Goal: Find specific page/section: Find specific page/section

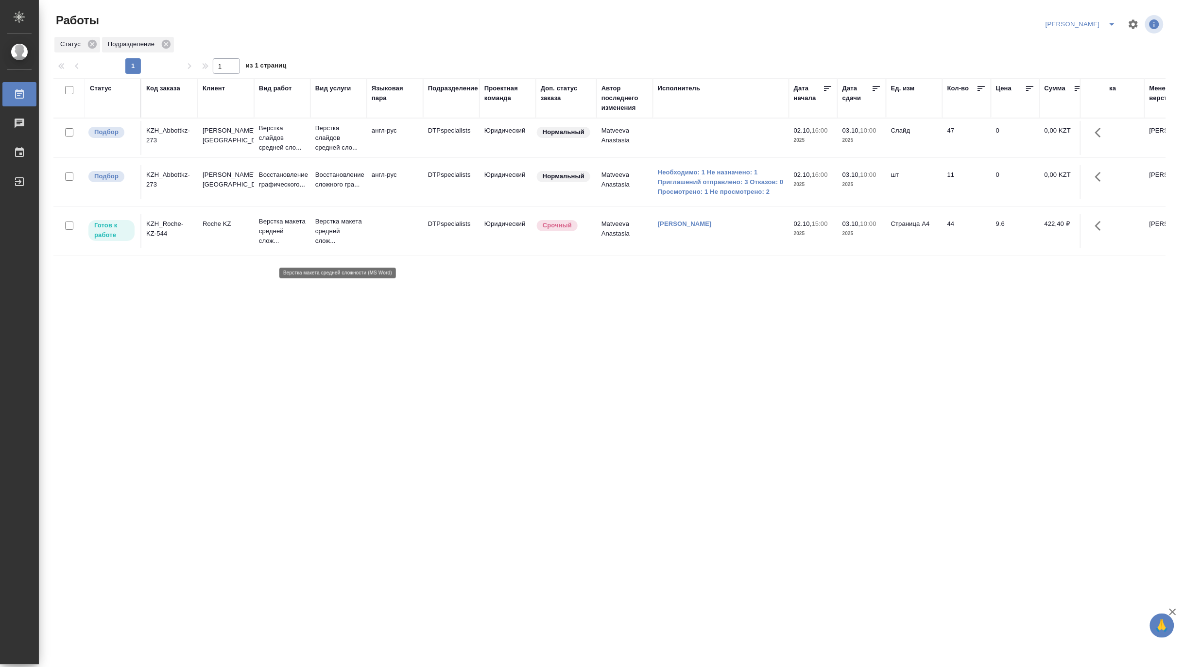
click at [333, 246] on p "Верстка макета средней слож..." at bounding box center [338, 231] width 47 height 29
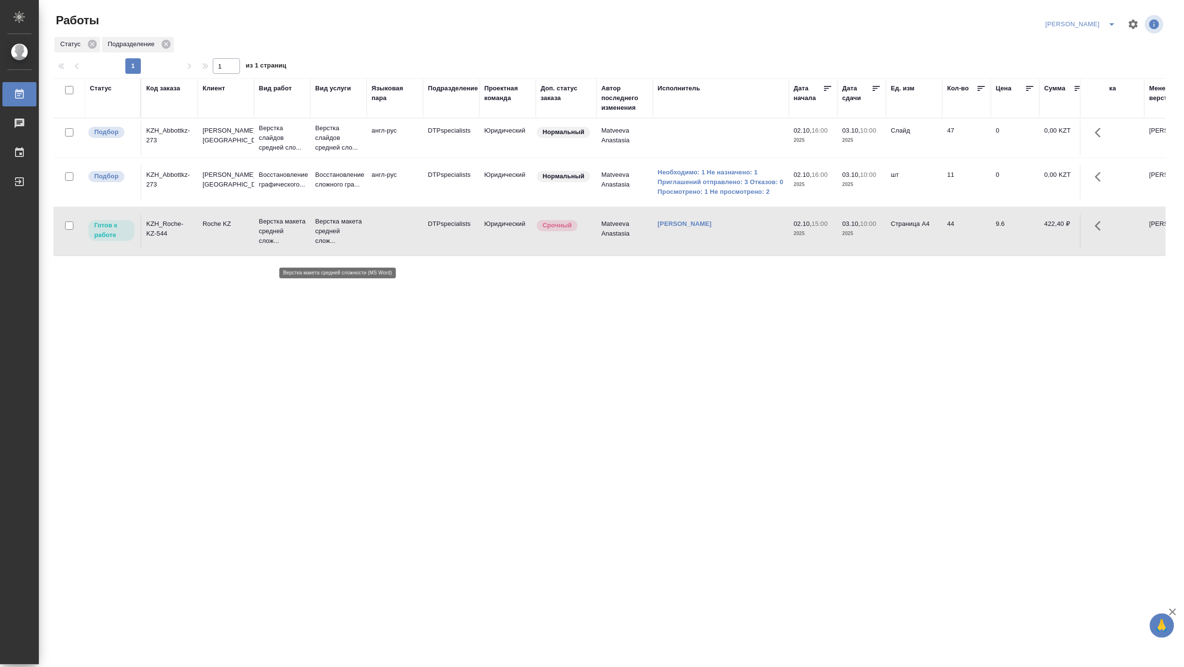
click at [333, 246] on p "Верстка макета средней слож..." at bounding box center [338, 231] width 47 height 29
click at [290, 145] on p "Верстка слайдов средней сло..." at bounding box center [282, 137] width 47 height 29
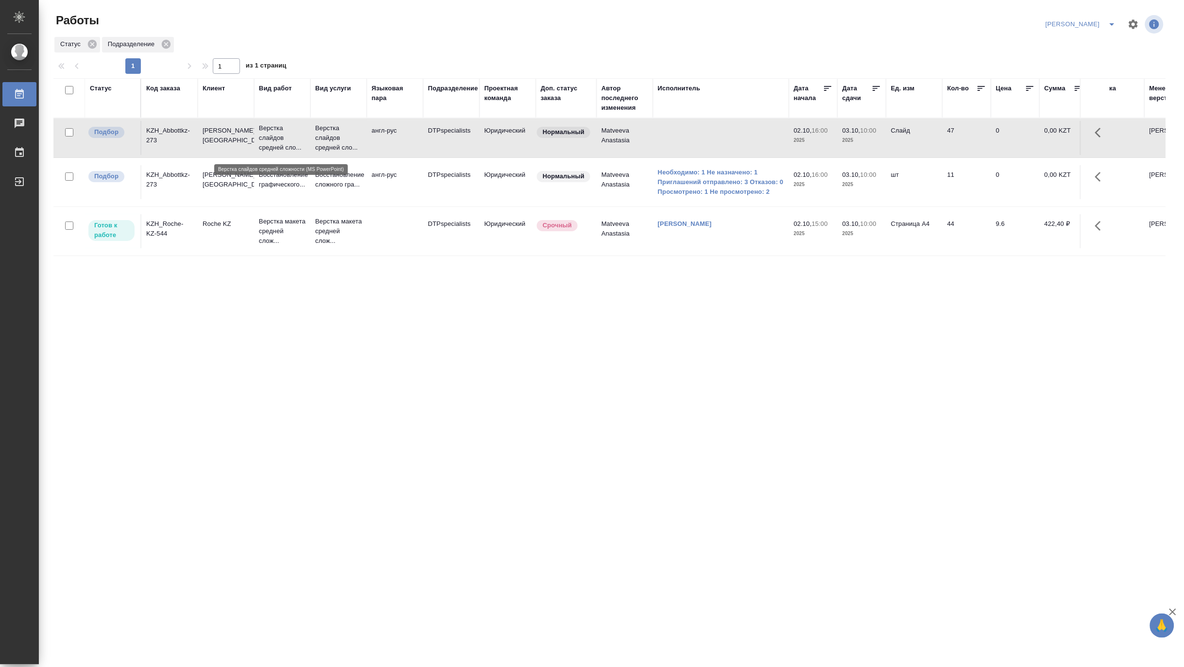
click at [290, 145] on p "Верстка слайдов средней сло..." at bounding box center [282, 137] width 47 height 29
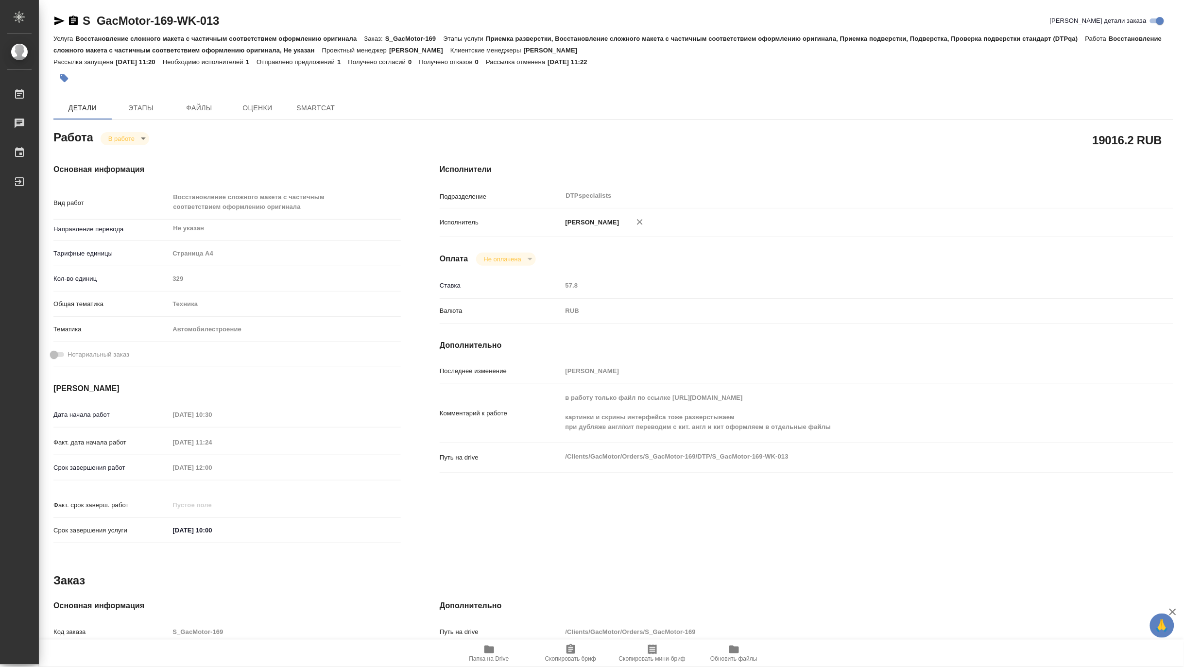
type textarea "x"
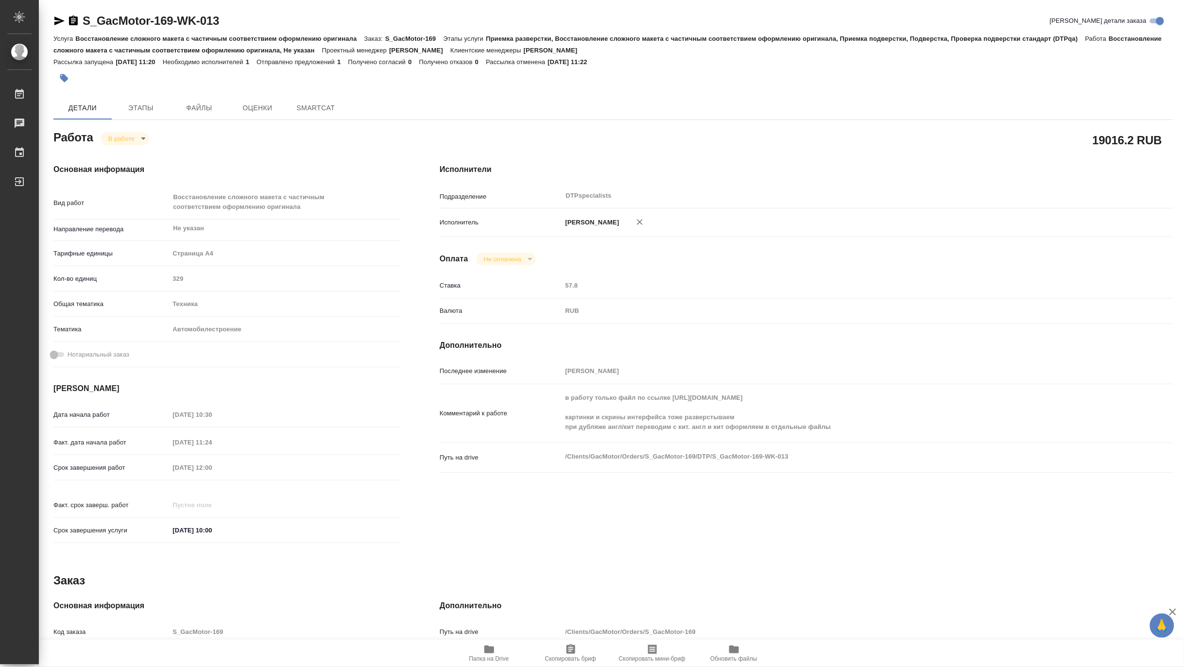
type textarea "x"
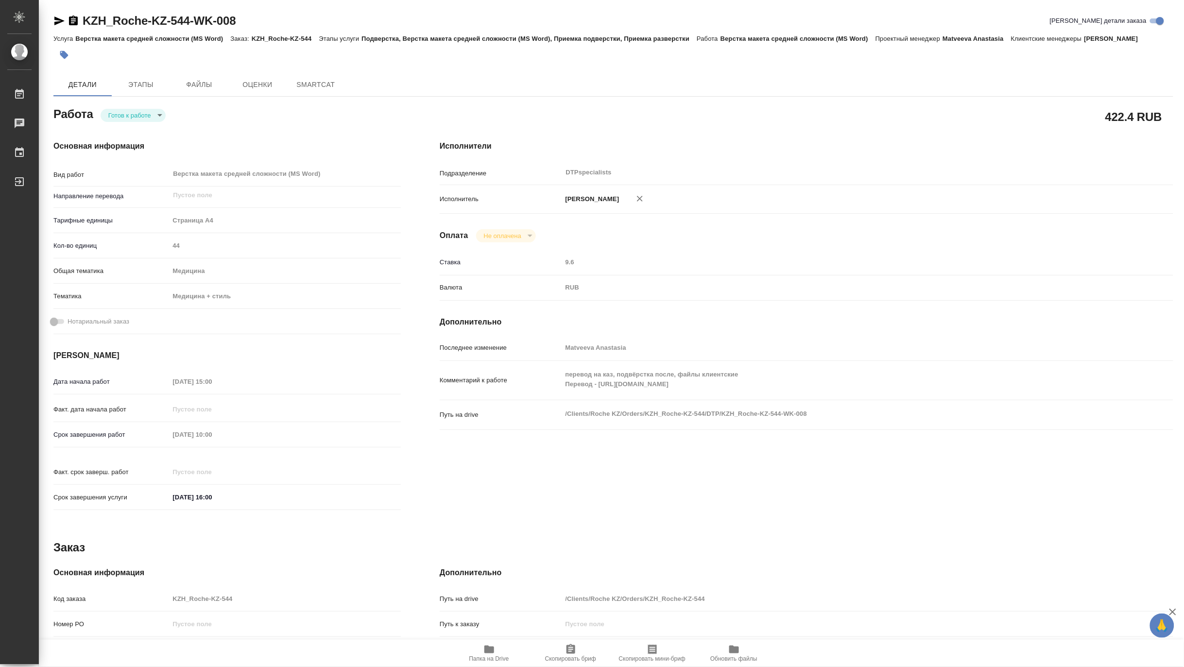
type textarea "x"
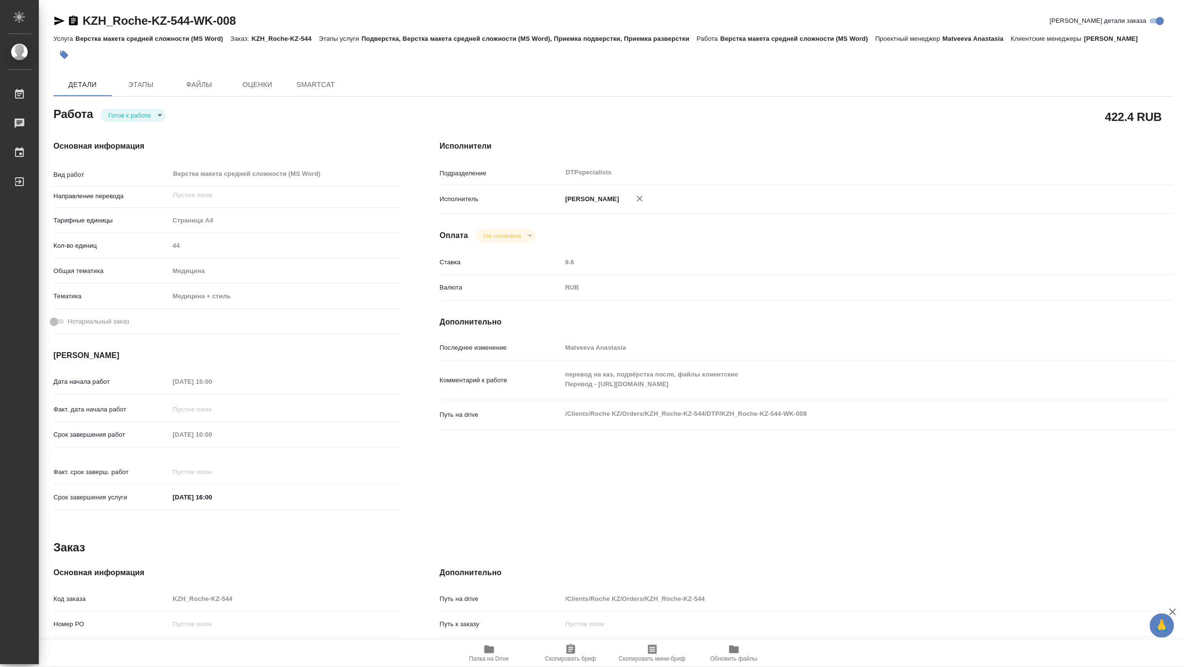
type textarea "x"
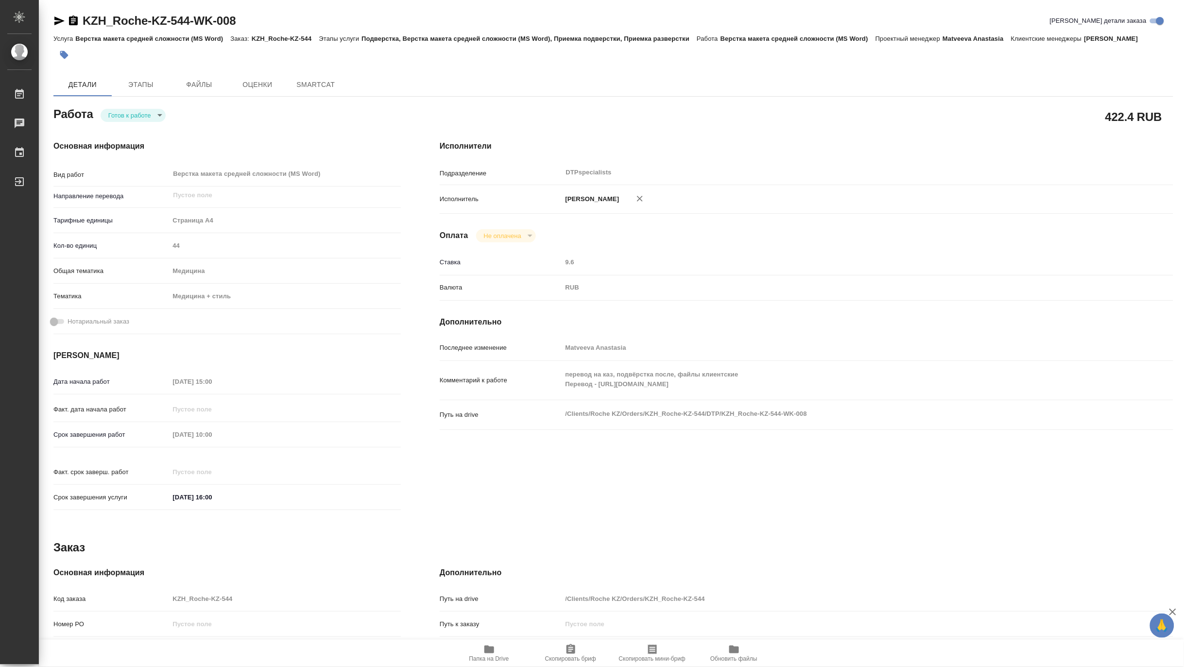
type textarea "x"
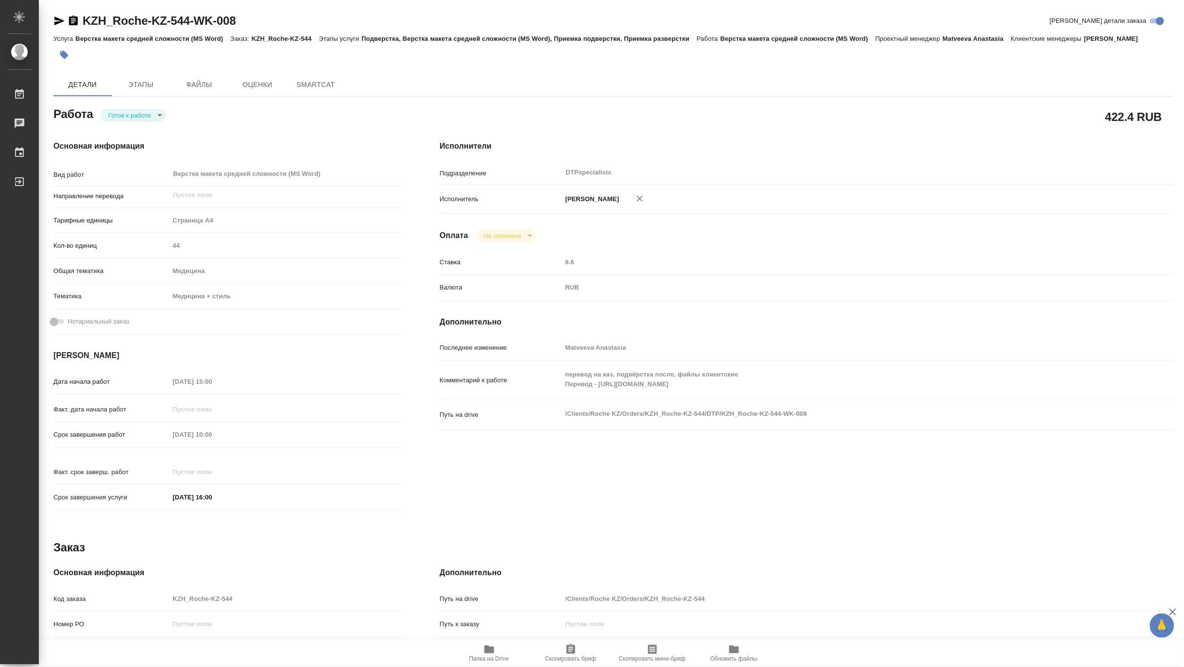
type textarea "x"
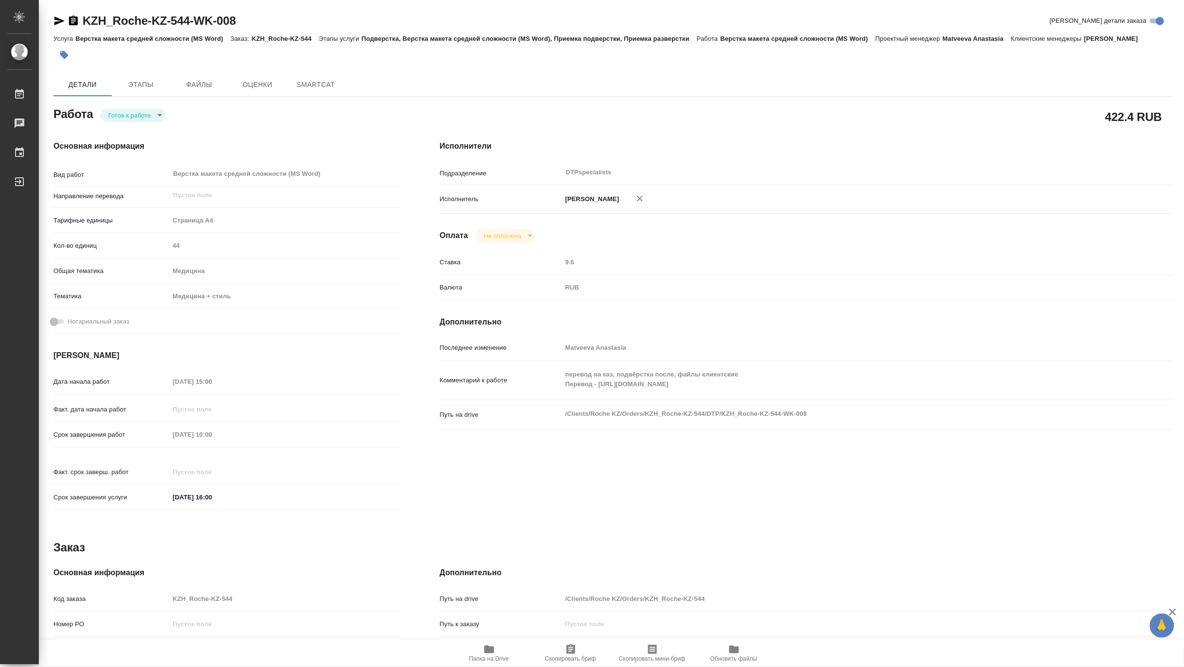
type textarea "x"
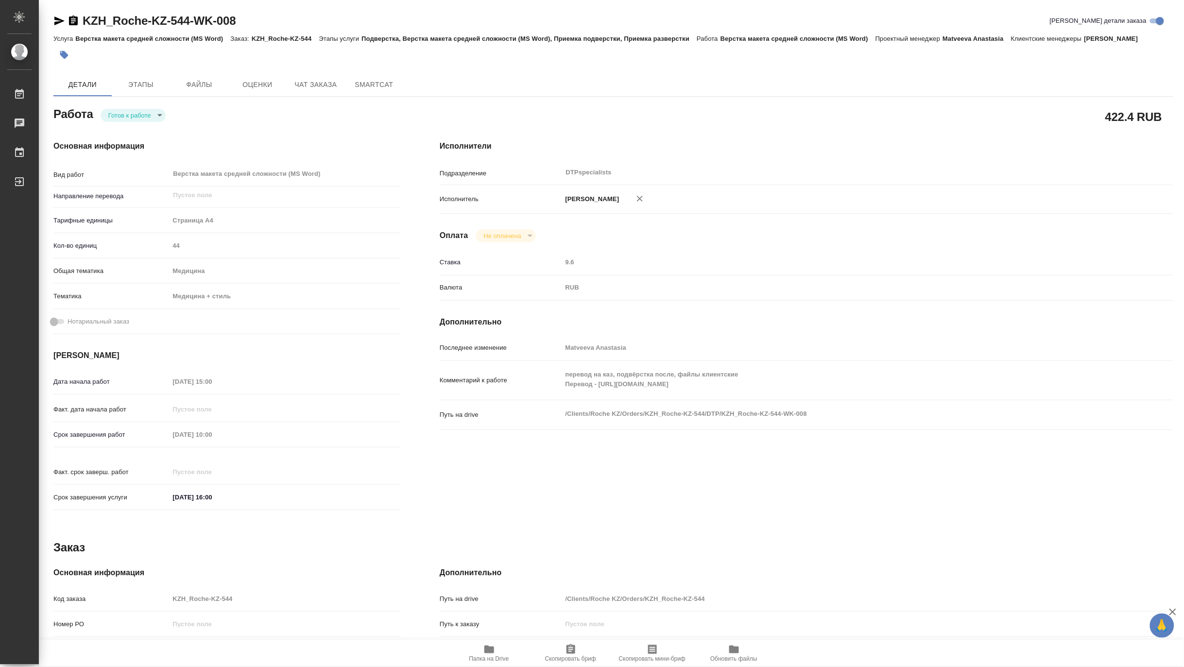
type textarea "x"
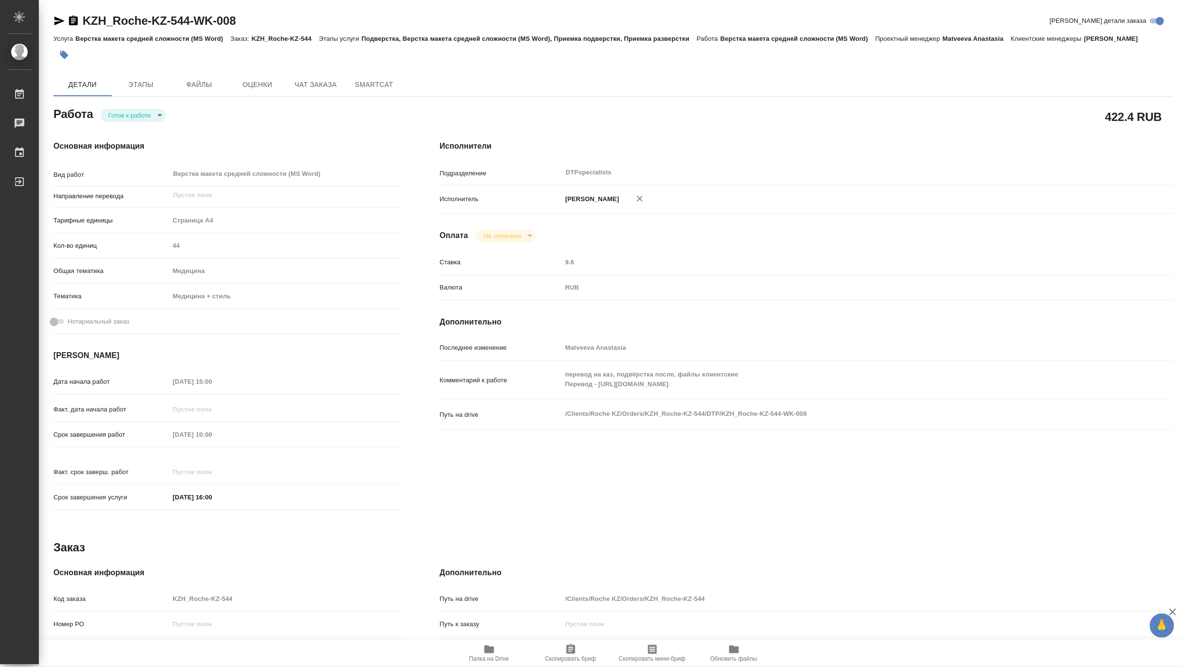
type textarea "x"
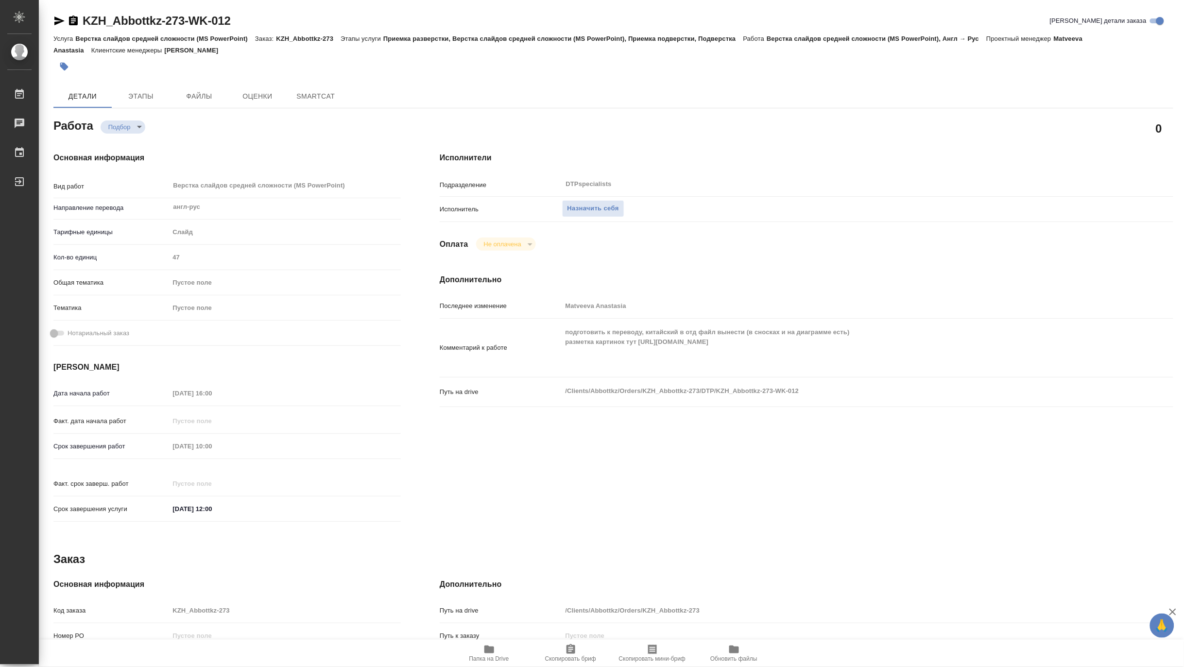
type textarea "x"
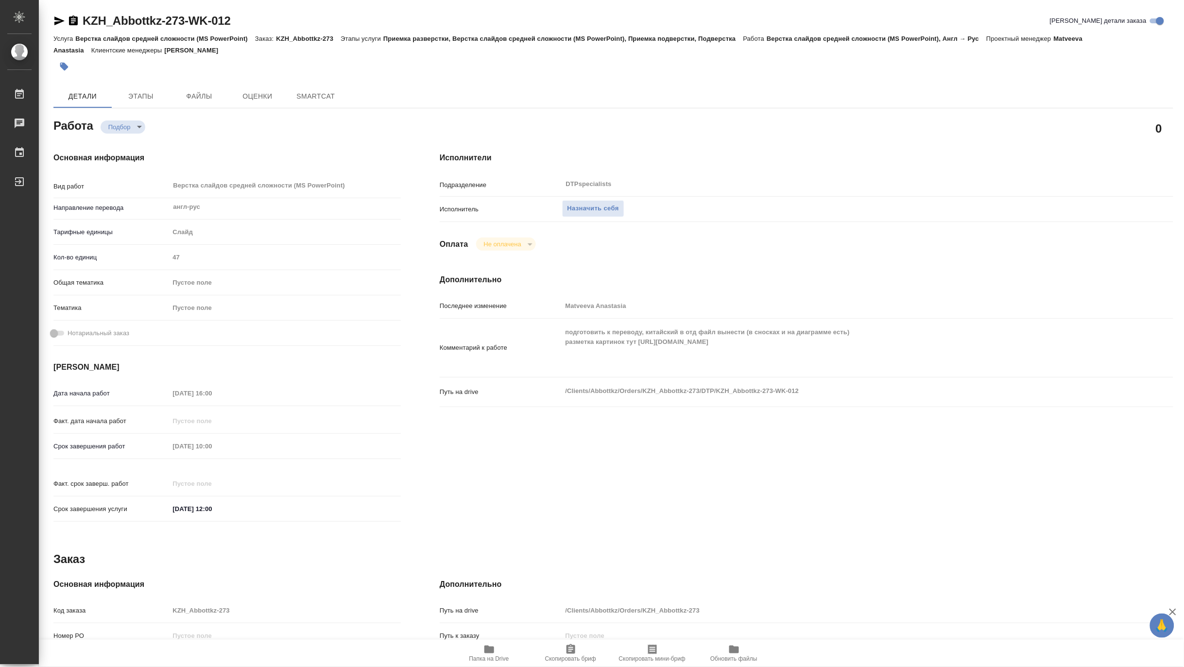
type textarea "x"
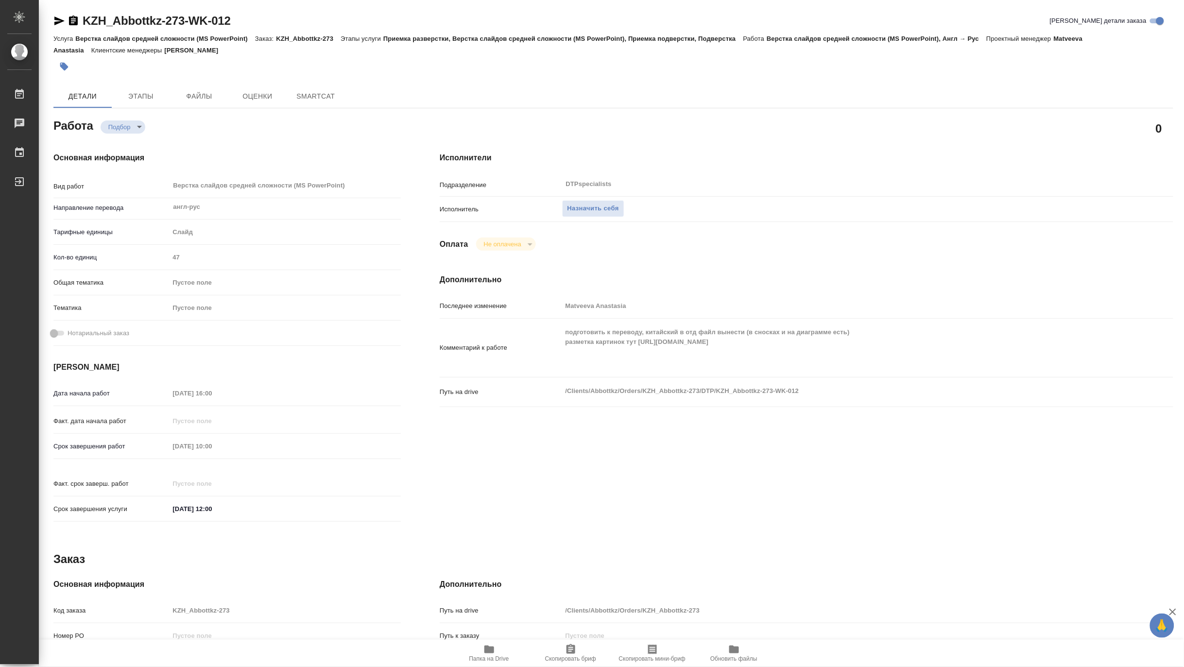
type textarea "x"
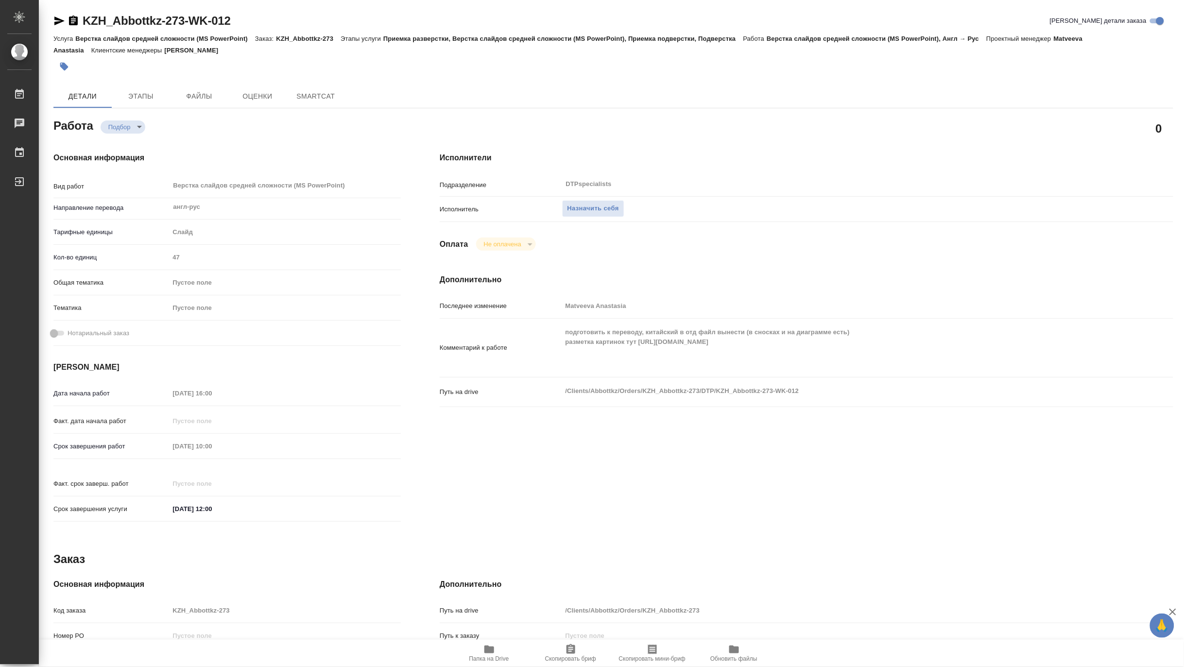
type textarea "x"
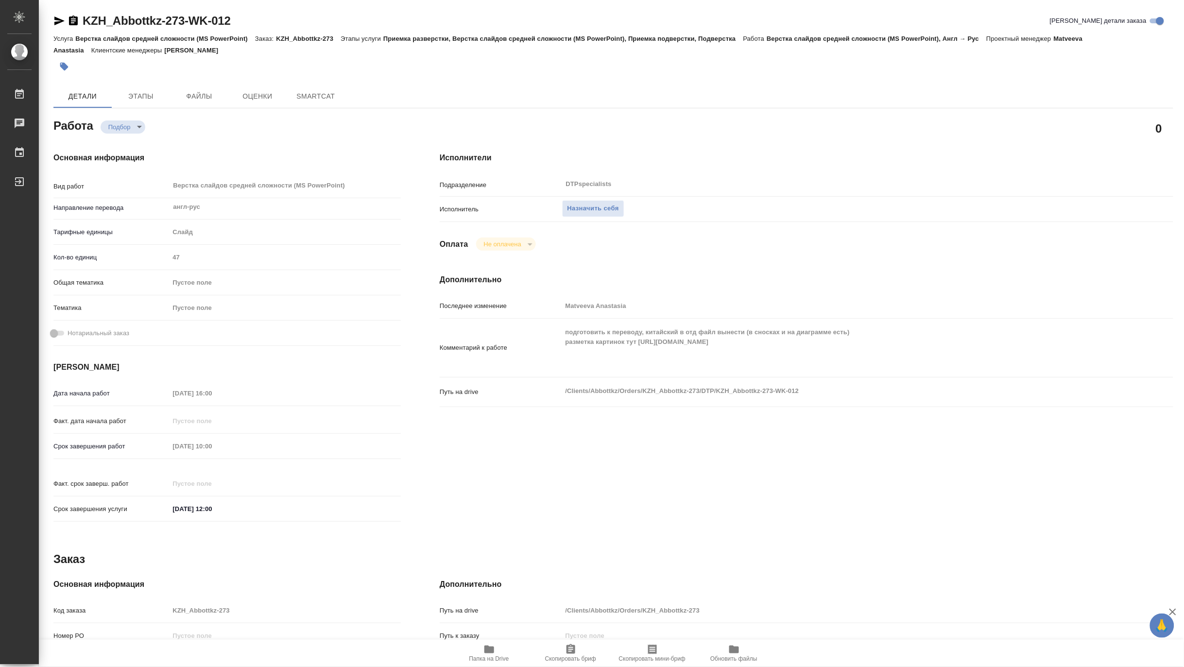
type textarea "x"
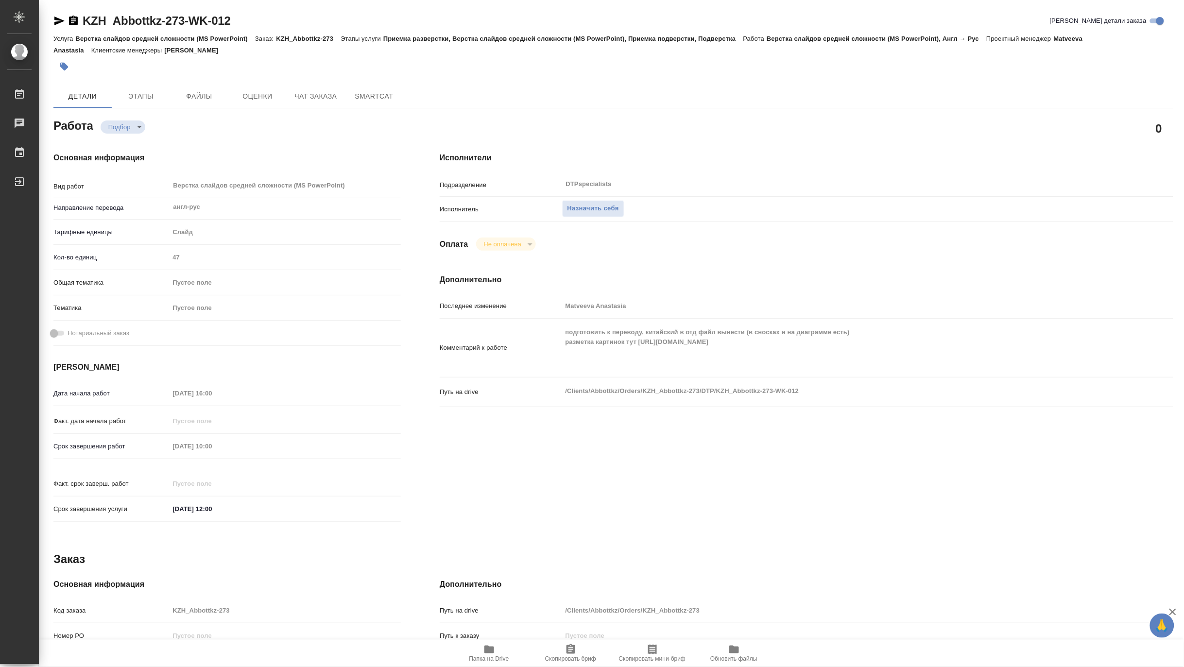
type textarea "x"
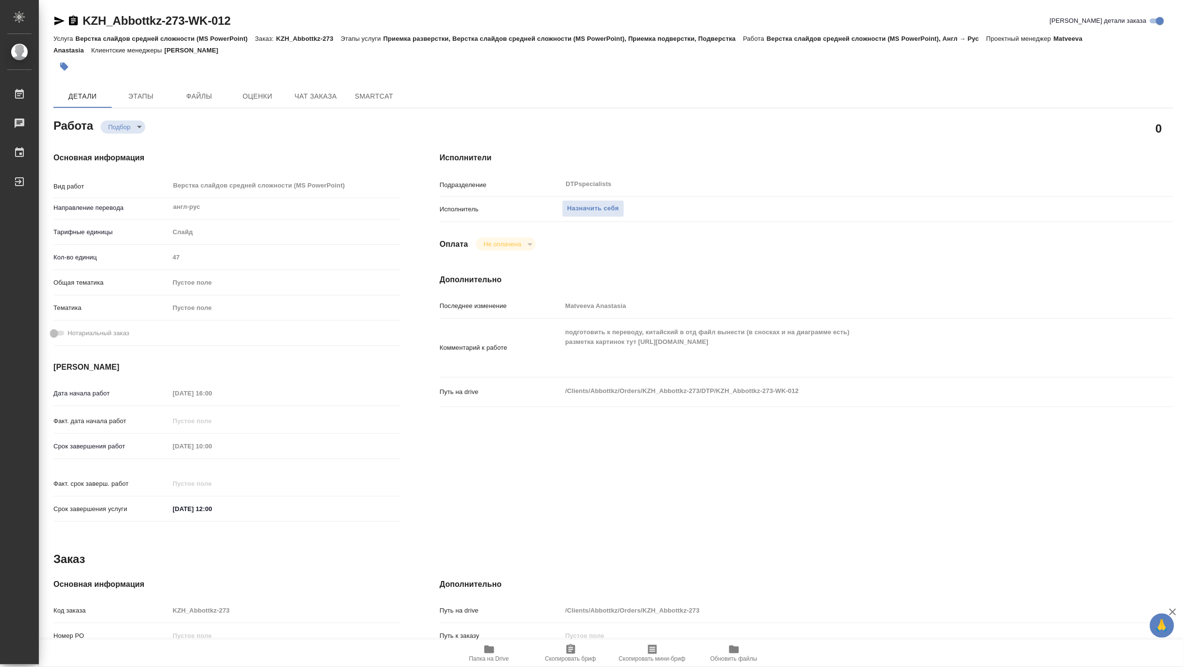
type textarea "x"
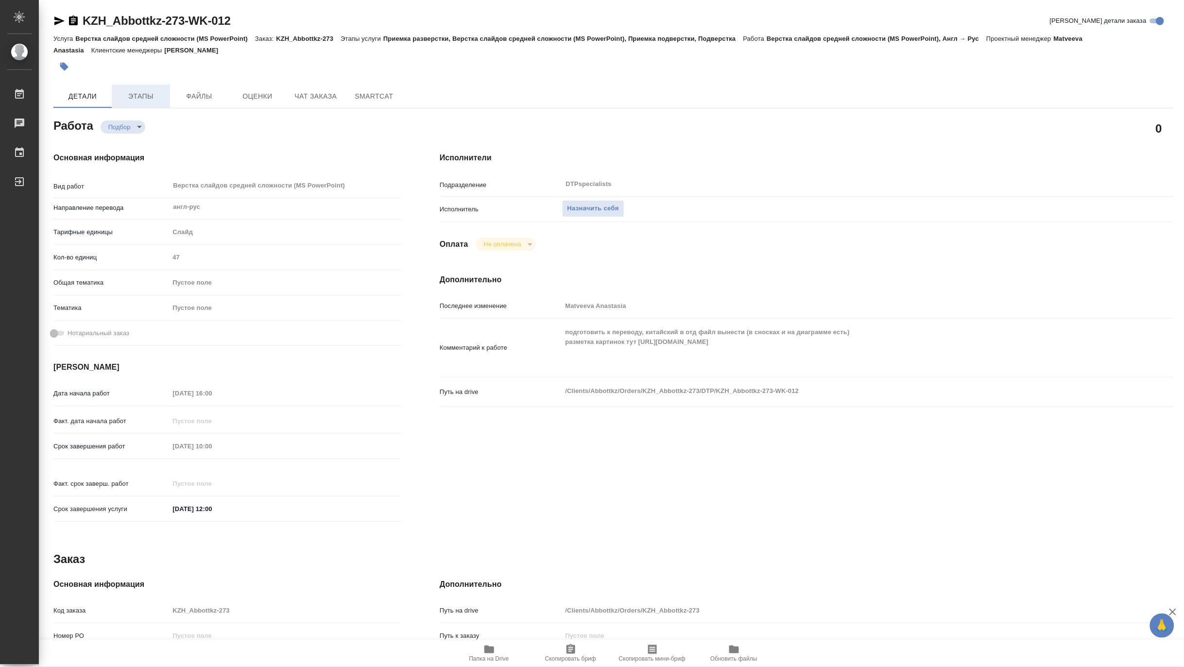
click at [151, 96] on span "Этапы" at bounding box center [141, 96] width 47 height 12
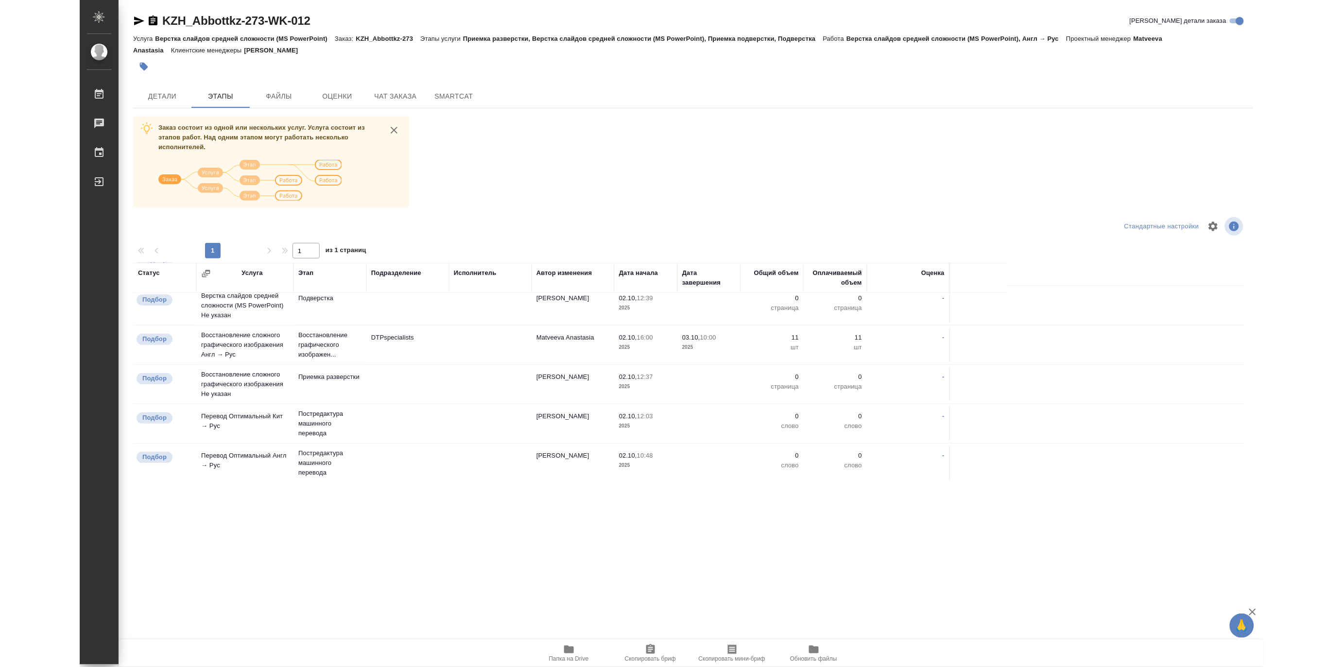
scroll to position [127, 0]
